Goal: Task Accomplishment & Management: Complete application form

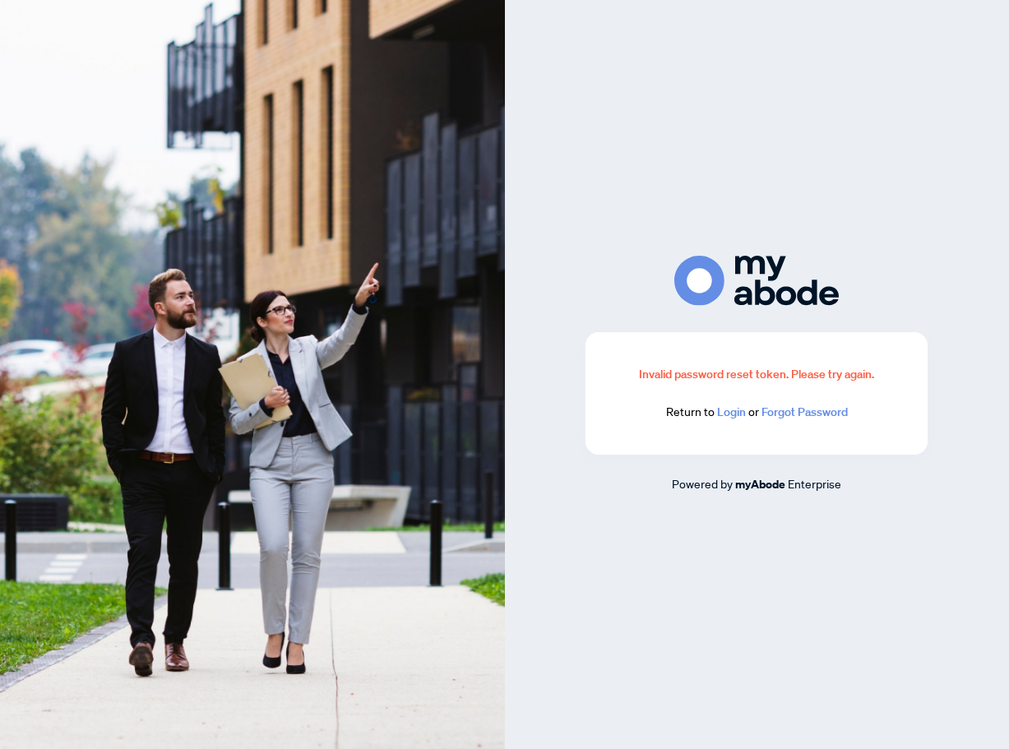
click at [730, 416] on link "Login" at bounding box center [731, 412] width 29 height 15
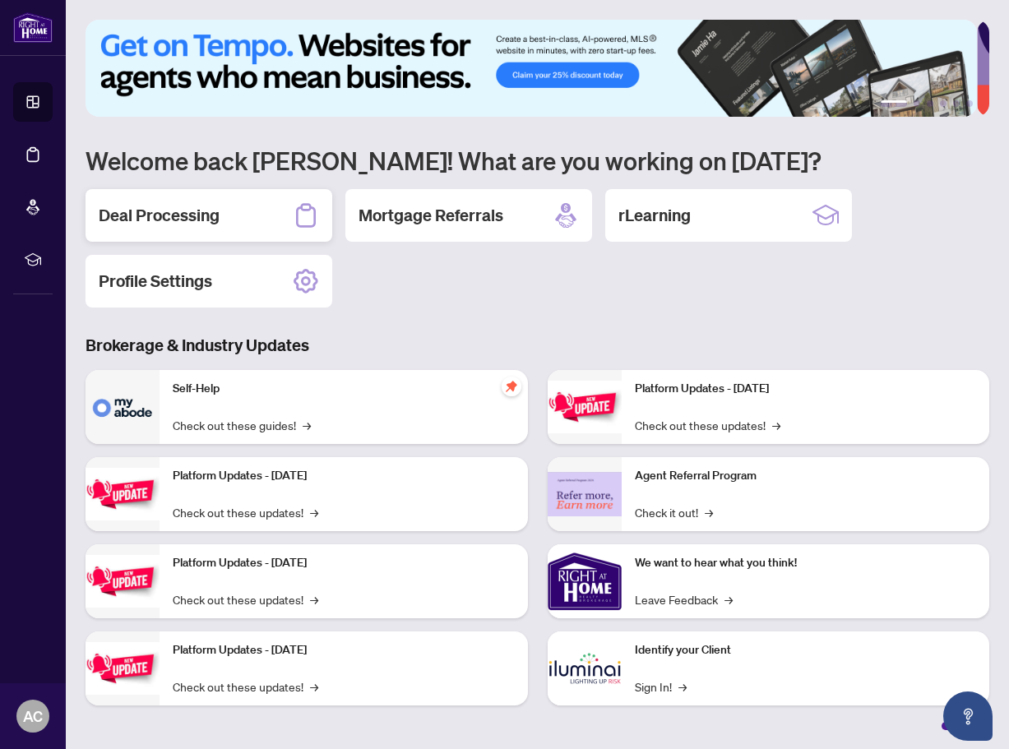
click at [209, 220] on h2 "Deal Processing" at bounding box center [159, 215] width 121 height 23
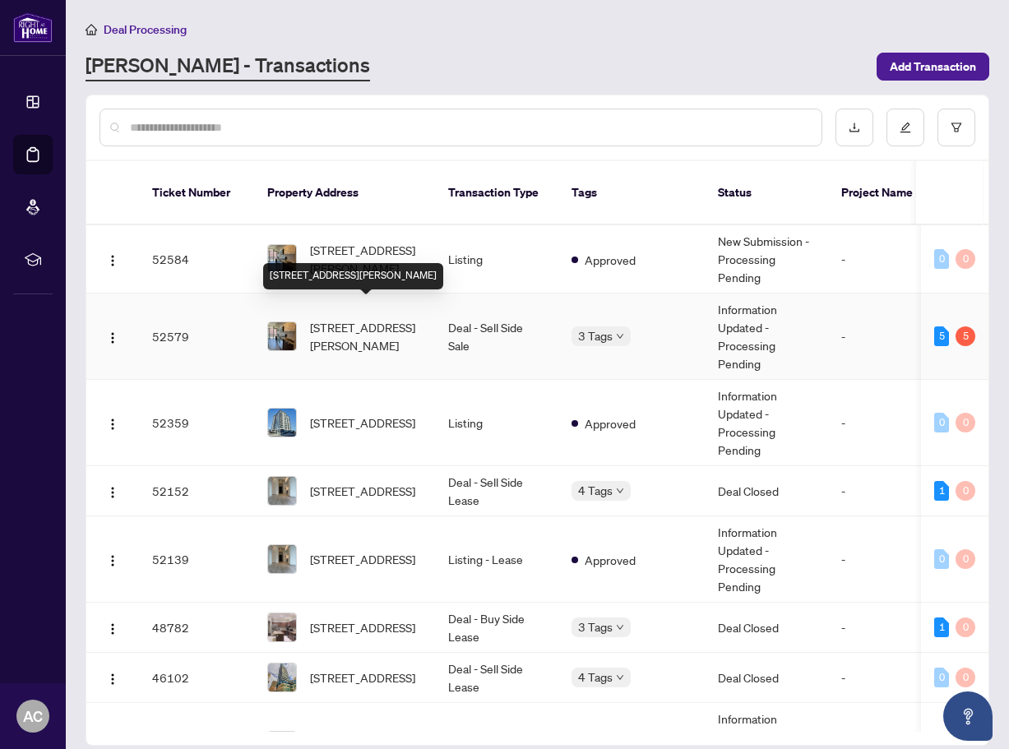
click at [355, 318] on span "[STREET_ADDRESS][PERSON_NAME]" at bounding box center [366, 336] width 112 height 36
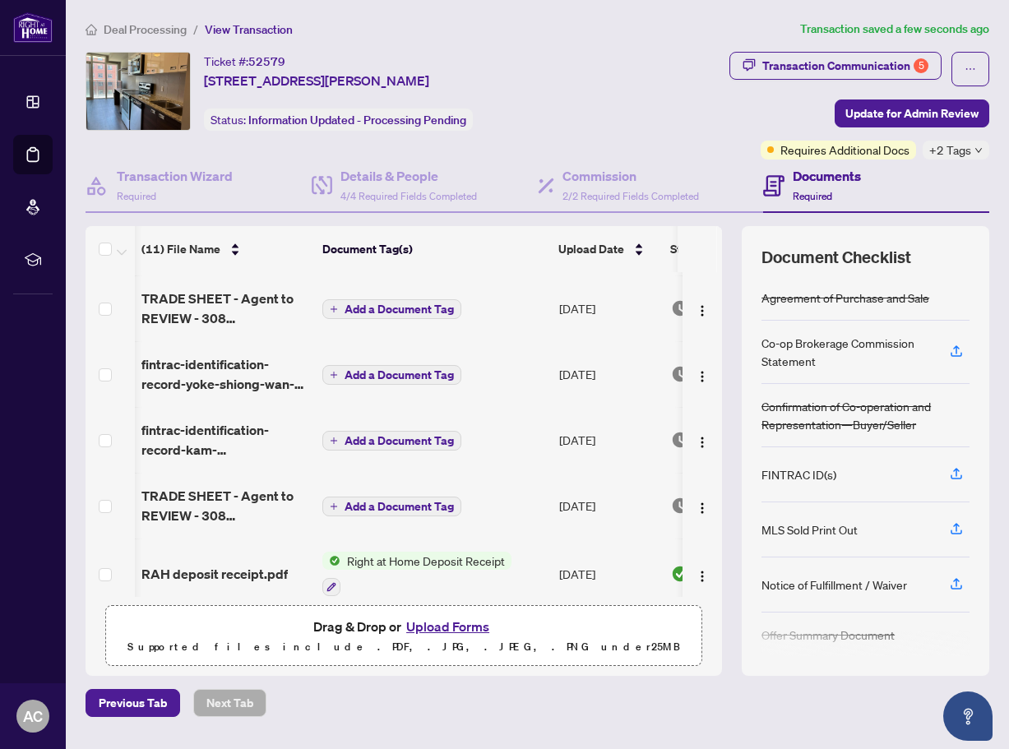
scroll to position [0, 126]
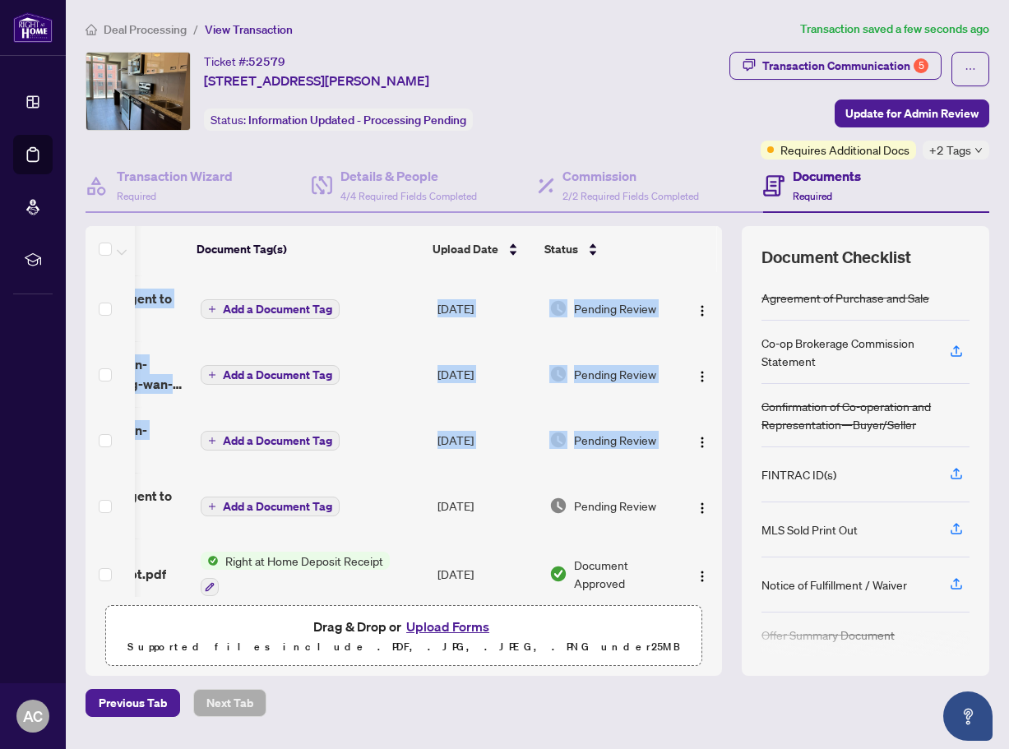
drag, startPoint x: 717, startPoint y: 417, endPoint x: 726, endPoint y: 378, distance: 40.5
click at [726, 378] on div "(11) File Name Document Tag(s) Upload Date Status X12363755.pdf Add a Document …" at bounding box center [538, 451] width 904 height 450
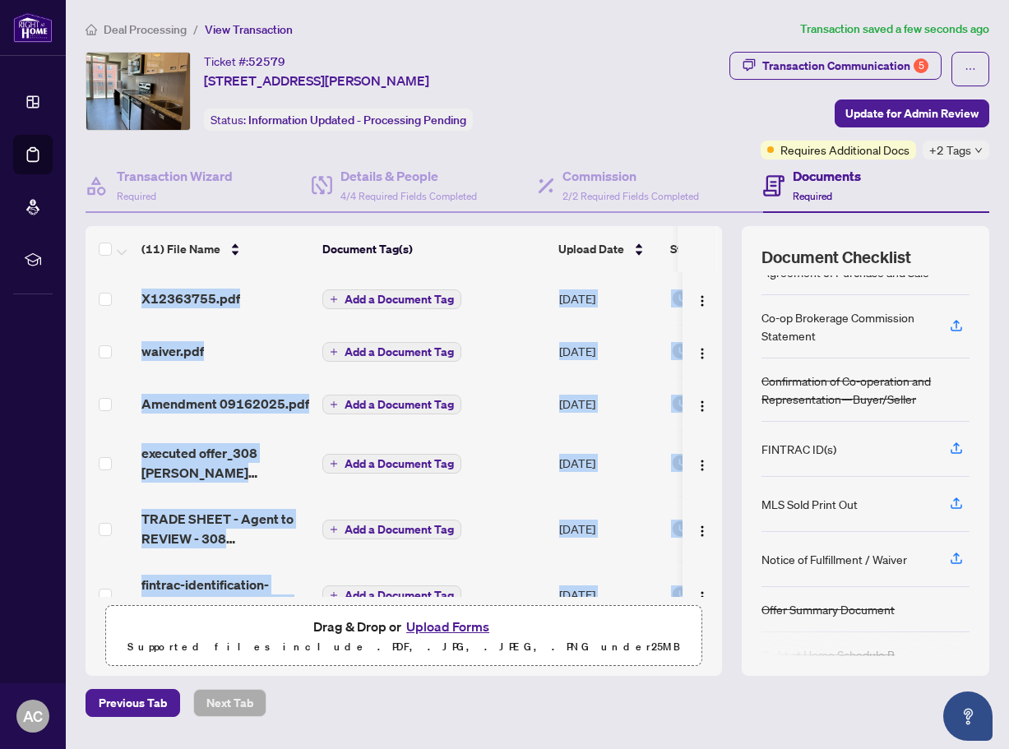
scroll to position [0, 0]
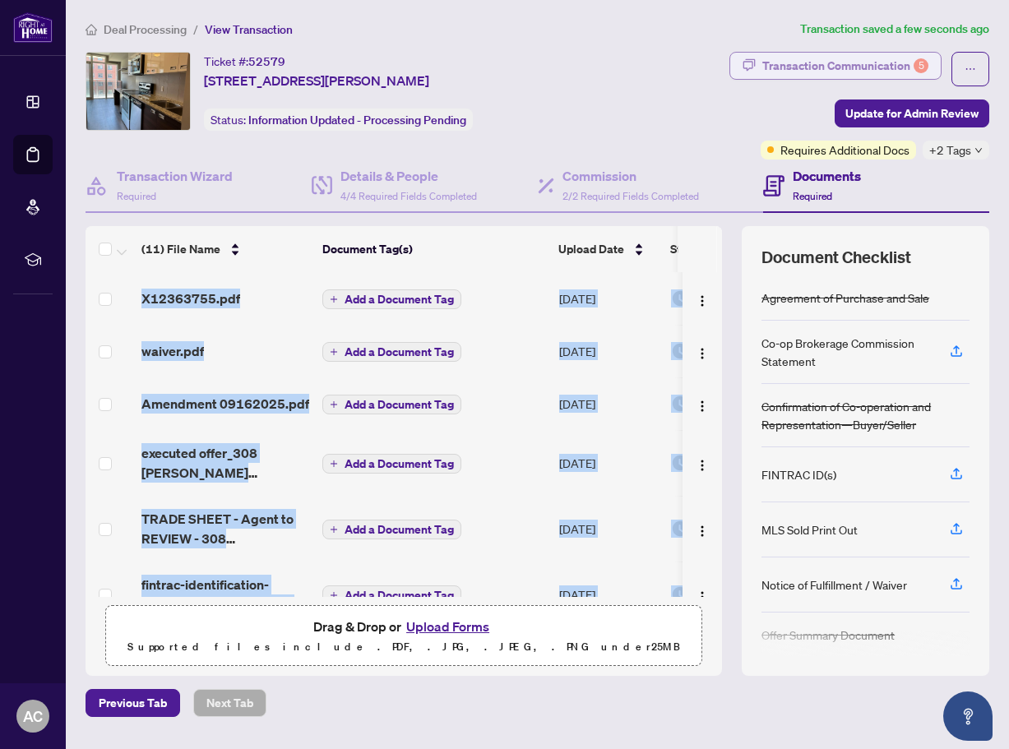
click at [878, 72] on div "Transaction Communication 5" at bounding box center [846, 66] width 166 height 26
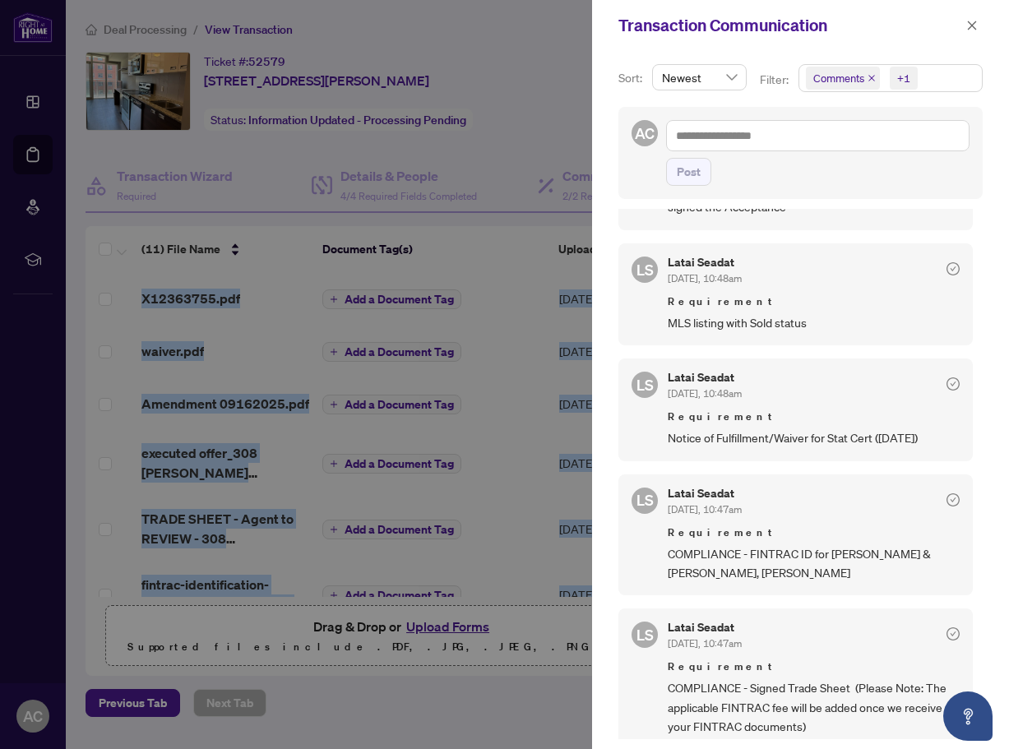
scroll to position [165, 0]
click at [972, 27] on icon "close" at bounding box center [973, 26] width 12 height 12
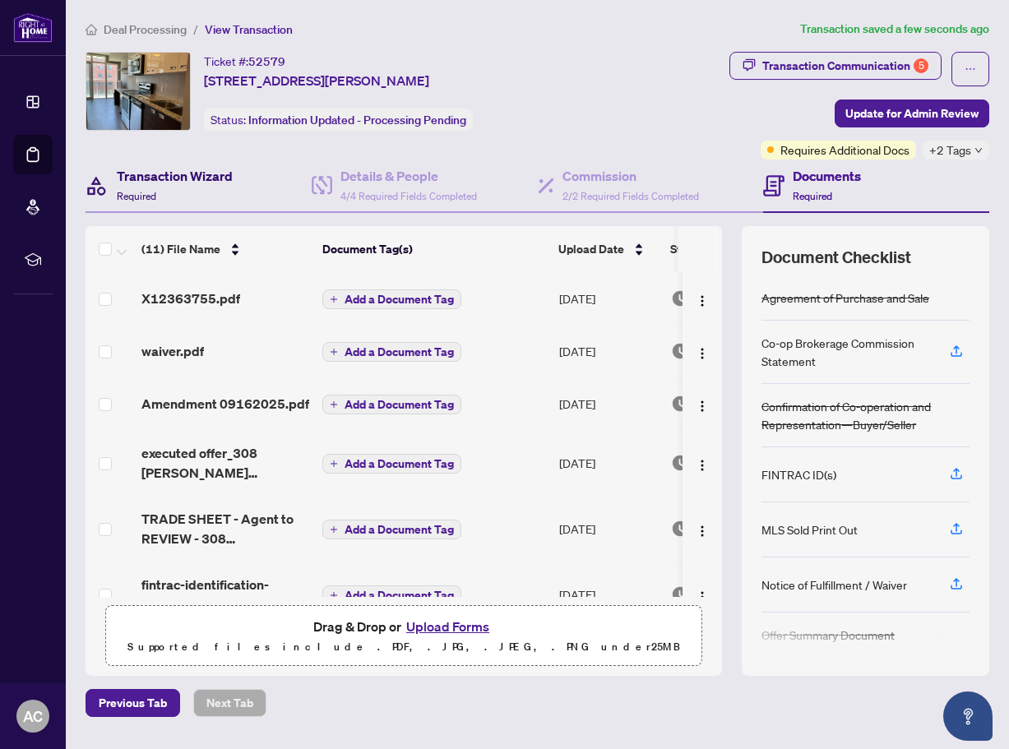
click at [148, 180] on h4 "Transaction Wizard" at bounding box center [175, 176] width 116 height 20
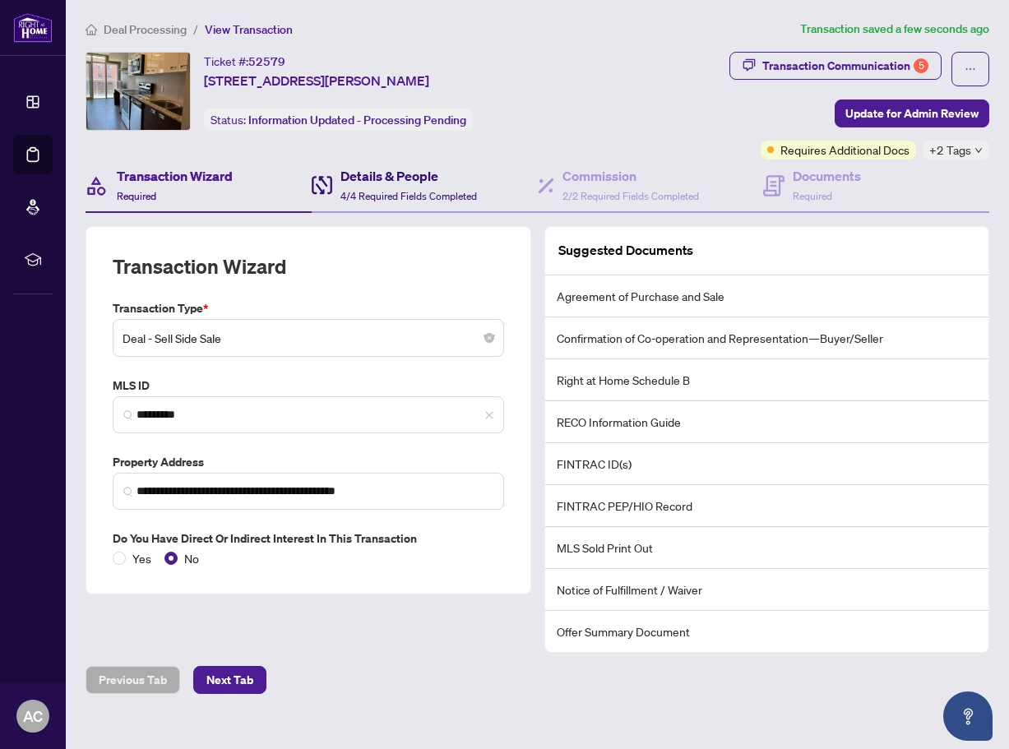
click at [369, 179] on h4 "Details & People" at bounding box center [409, 176] width 137 height 20
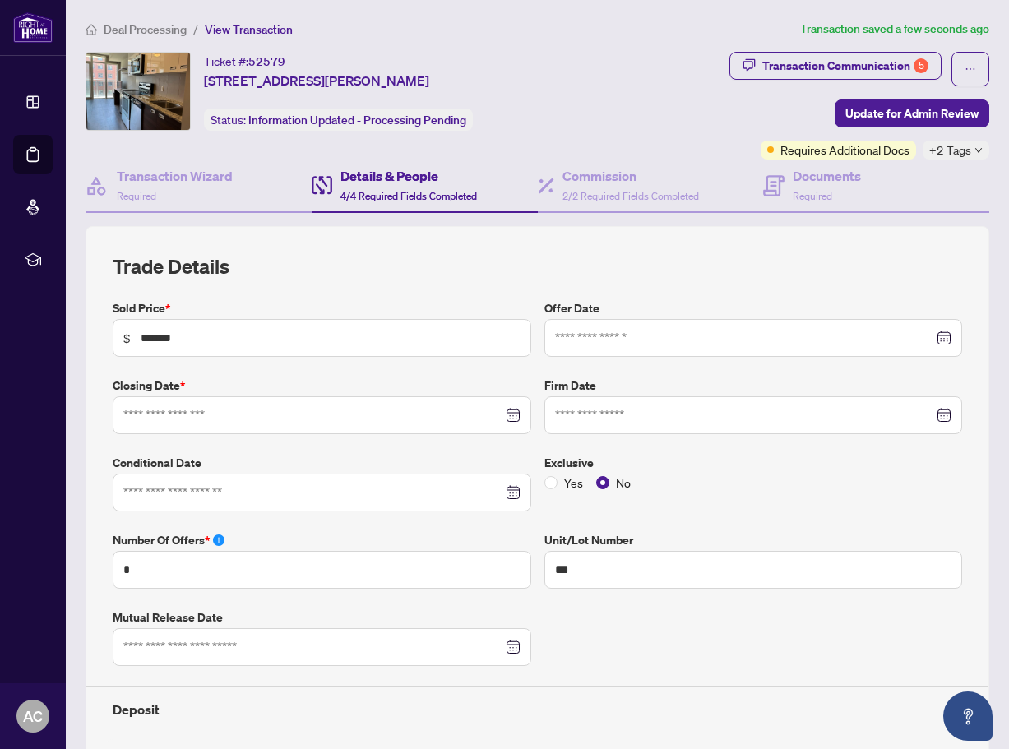
type input "**********"
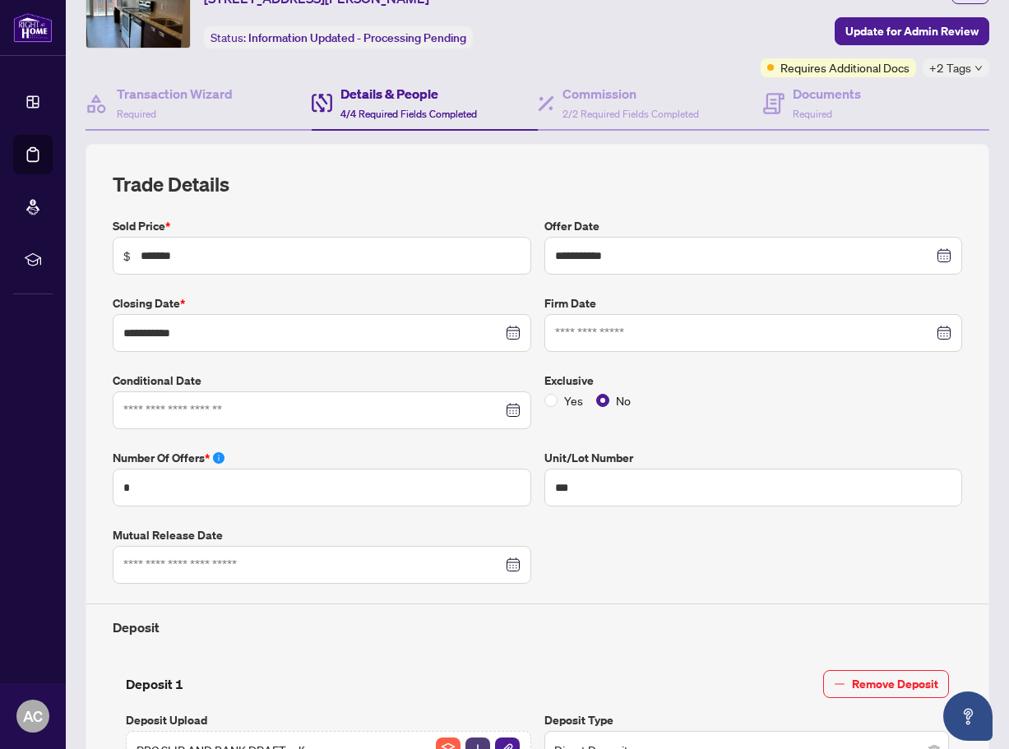
scroll to position [165, 0]
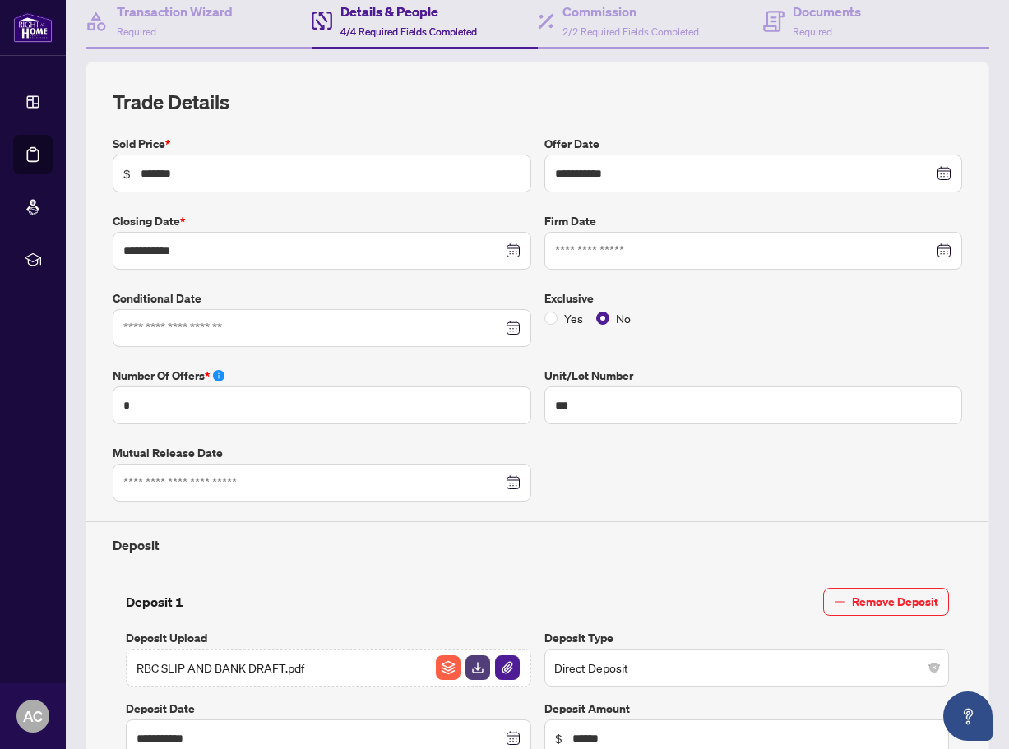
click at [938, 248] on div at bounding box center [753, 251] width 397 height 18
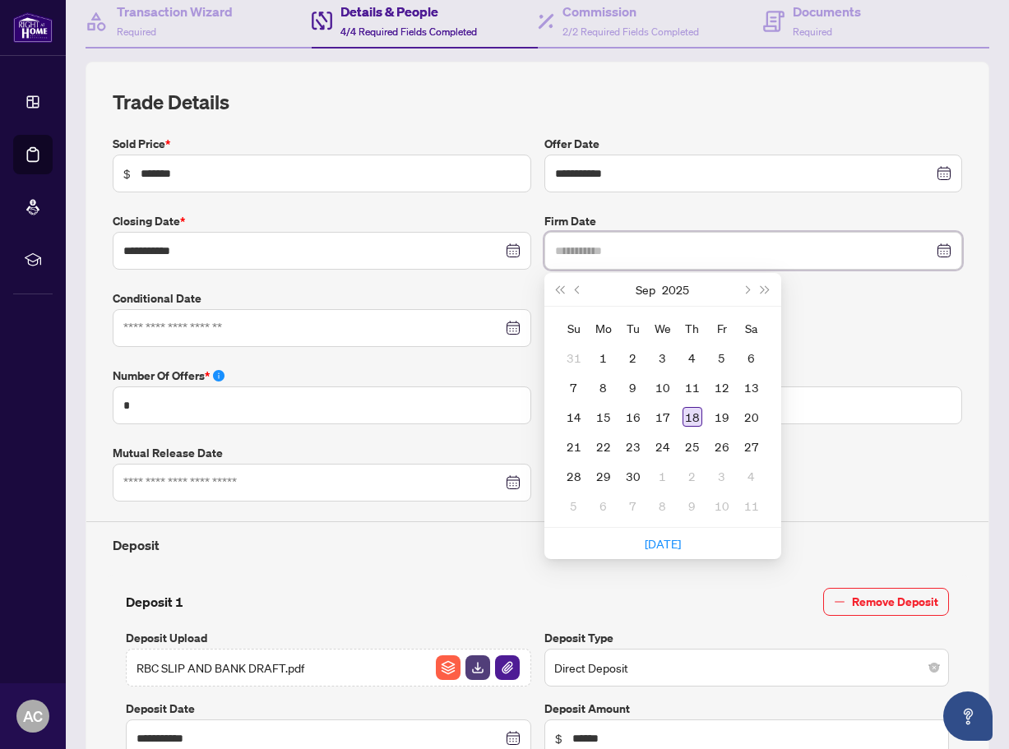
type input "**********"
click at [683, 419] on div "18" at bounding box center [693, 417] width 20 height 20
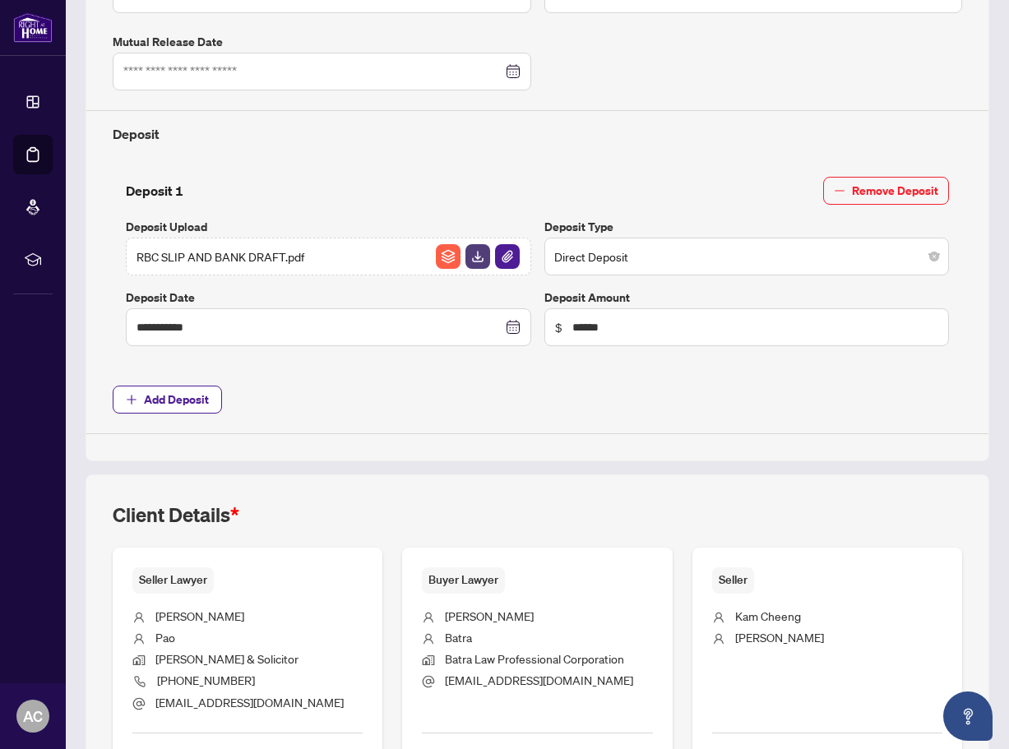
scroll to position [0, 0]
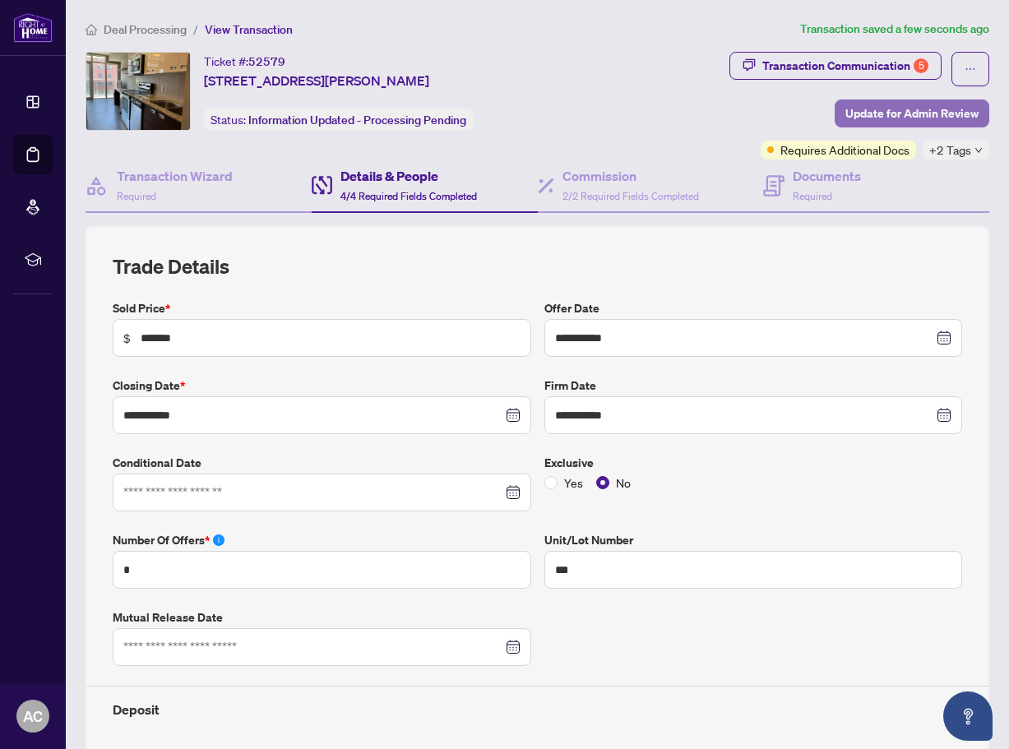
click at [916, 113] on span "Update for Admin Review" at bounding box center [912, 113] width 133 height 26
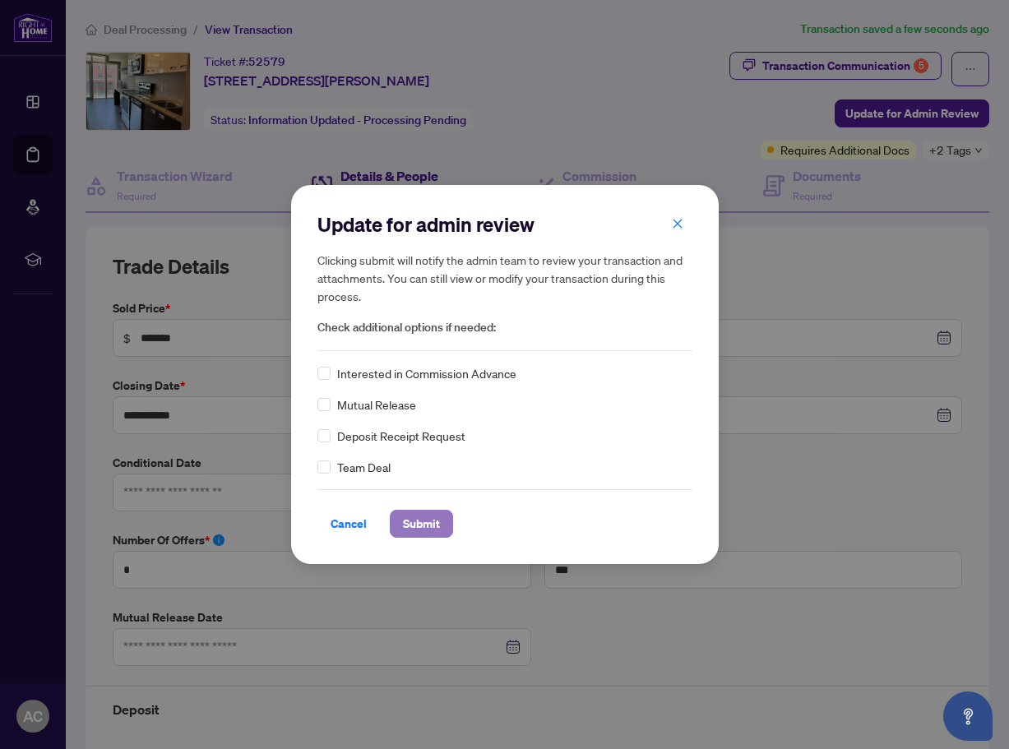
click at [425, 524] on span "Submit" at bounding box center [421, 524] width 37 height 26
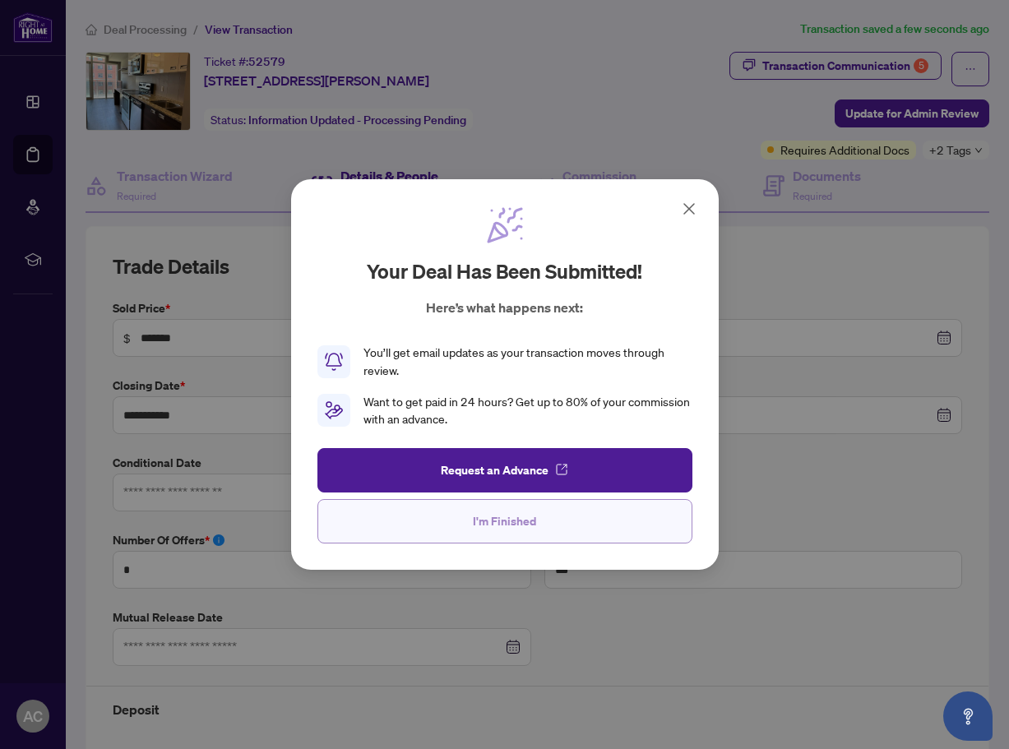
click at [498, 527] on span "I'm Finished" at bounding box center [504, 521] width 63 height 26
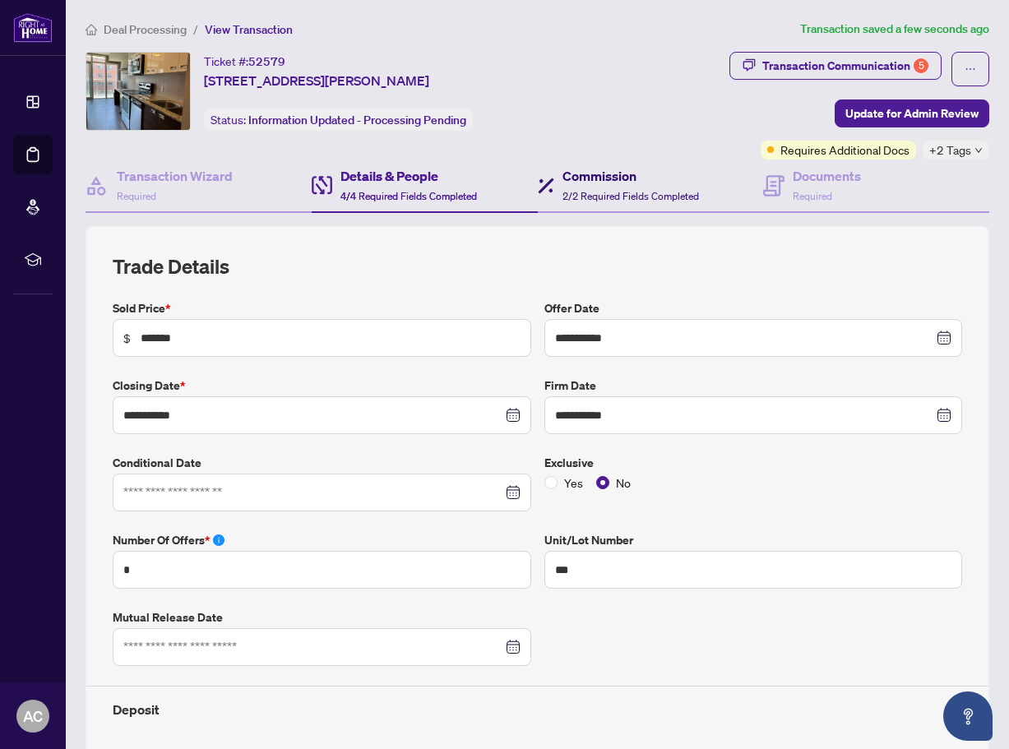
click at [599, 180] on h4 "Commission" at bounding box center [631, 176] width 137 height 20
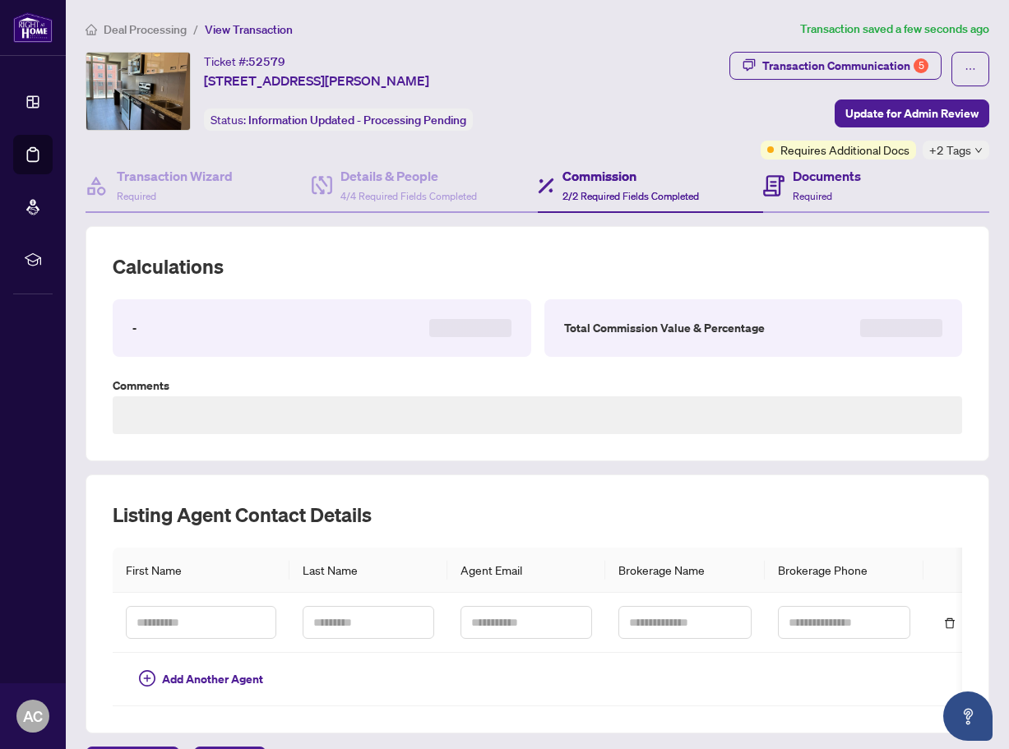
type textarea "**********"
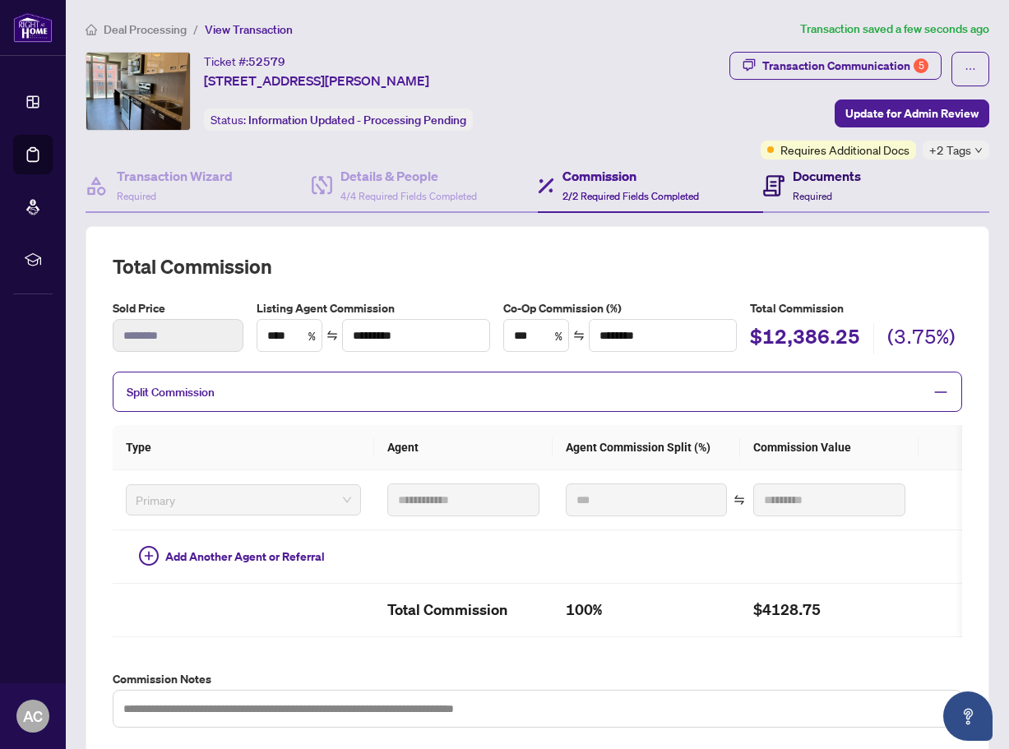
click at [814, 187] on div "Documents Required" at bounding box center [827, 185] width 68 height 39
